Goal: Check status: Check status

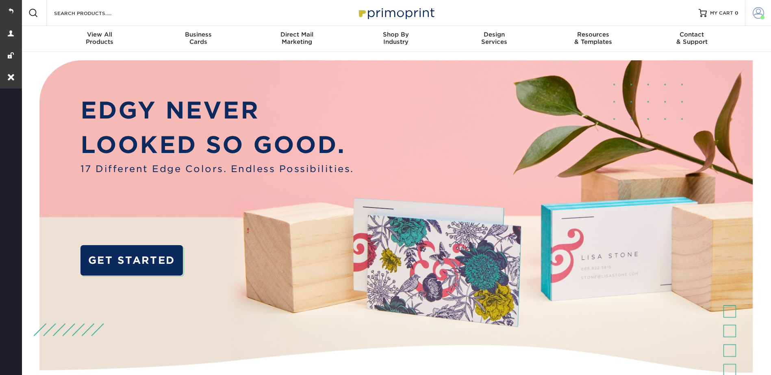
click at [764, 7] on link "Account" at bounding box center [758, 13] width 26 height 26
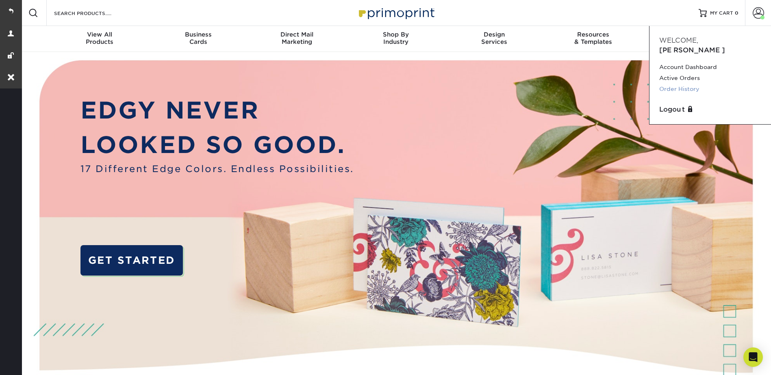
click at [688, 84] on link "Order History" at bounding box center [710, 89] width 102 height 11
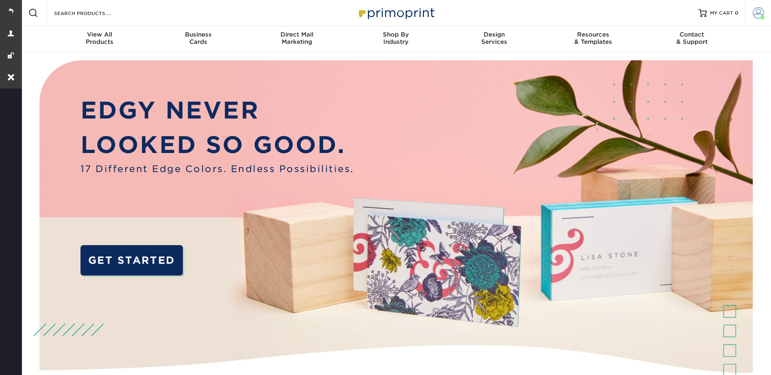
click at [764, 11] on link "Account" at bounding box center [758, 13] width 26 height 26
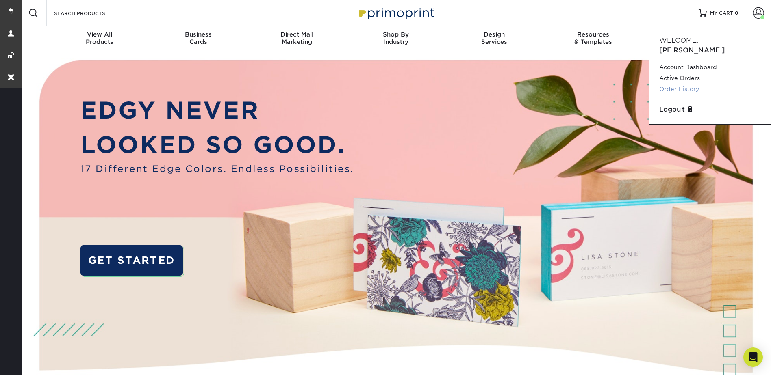
click at [683, 84] on link "Order History" at bounding box center [710, 89] width 102 height 11
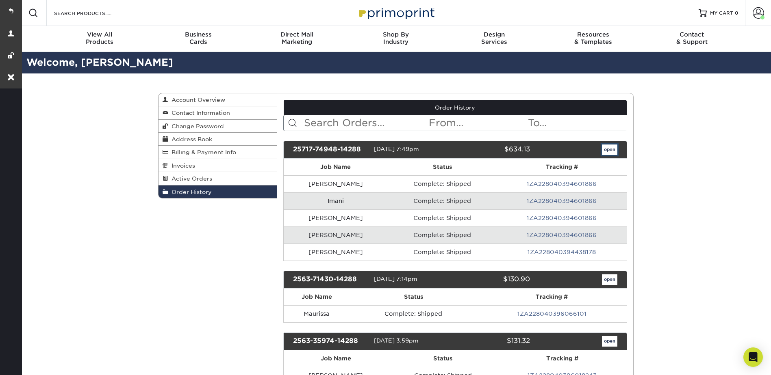
click at [614, 148] on link "open" at bounding box center [609, 150] width 15 height 11
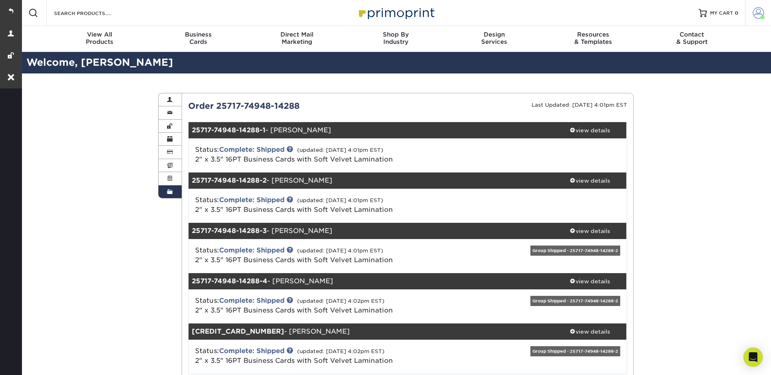
click at [757, 14] on span at bounding box center [757, 12] width 11 height 11
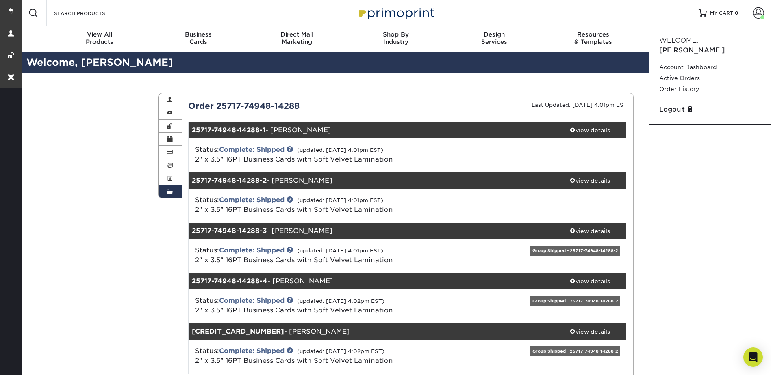
click at [158, 204] on div "Order History Account Overview Contact Information Change Password Address Book…" at bounding box center [395, 276] width 487 height 404
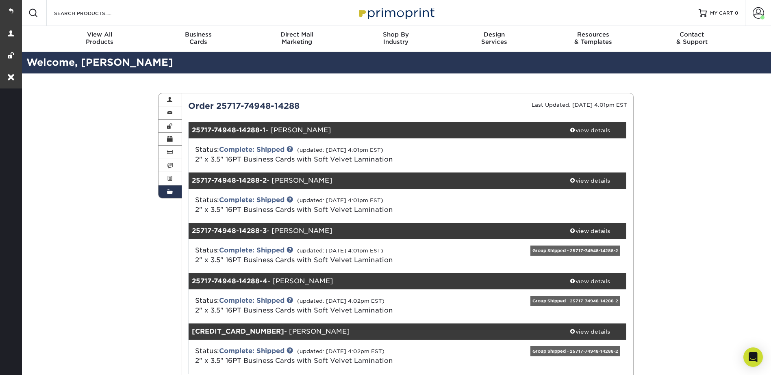
click at [166, 192] on link "Order History" at bounding box center [170, 192] width 24 height 13
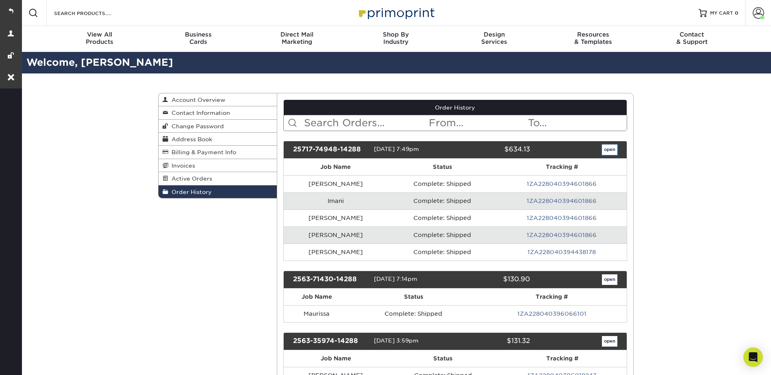
click at [603, 152] on link "open" at bounding box center [609, 150] width 15 height 11
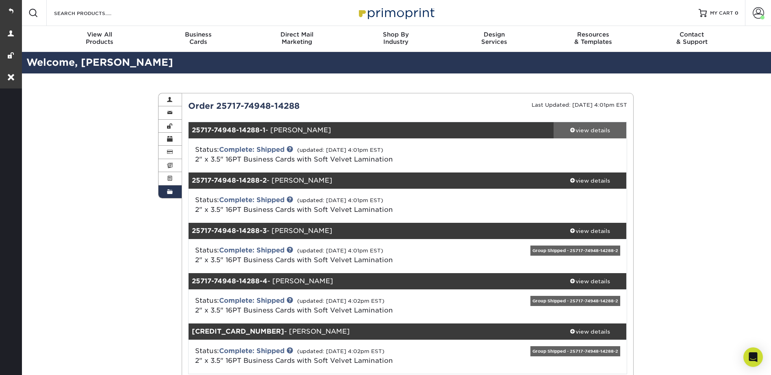
click at [585, 127] on div "view details" at bounding box center [589, 130] width 73 height 8
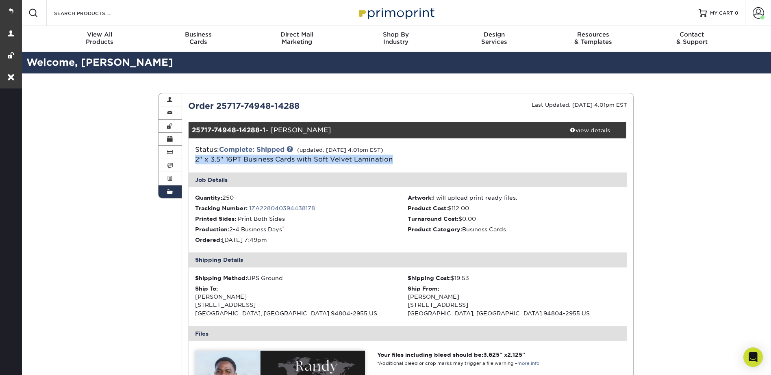
drag, startPoint x: 388, startPoint y: 159, endPoint x: 187, endPoint y: 160, distance: 200.7
click at [187, 160] on div "Status: Complete: Shipped (updated: 07/22/2025 4:01pm EST) 2" x 3.5" 16PT Busin…" at bounding box center [407, 156] width 450 height 34
copy link "2" x 3.5" 16PT Business Cards with Soft Velvet Lamination"
drag, startPoint x: 302, startPoint y: 315, endPoint x: 183, endPoint y: 26, distance: 312.9
click at [190, 300] on div "Shipping Method: UPS Ground Shipping Cost: $19.53 Ship To: Kathleen Sebastian 3…" at bounding box center [407, 297] width 438 height 59
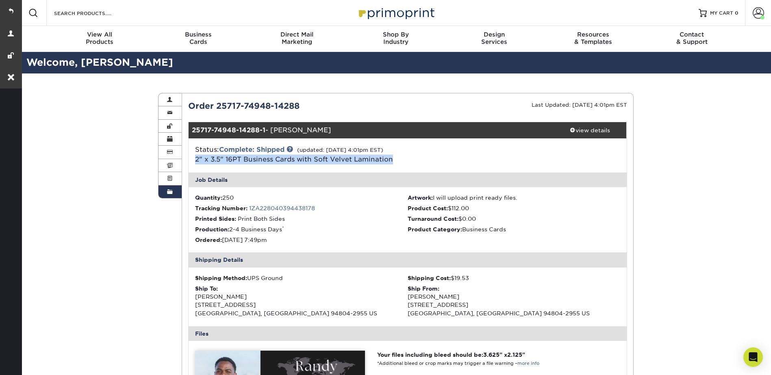
copy div "Kathleen Sebastian 331 S 27TH ST RICHMOND, CA 94804-2955 US"
